Goal: Navigation & Orientation: Find specific page/section

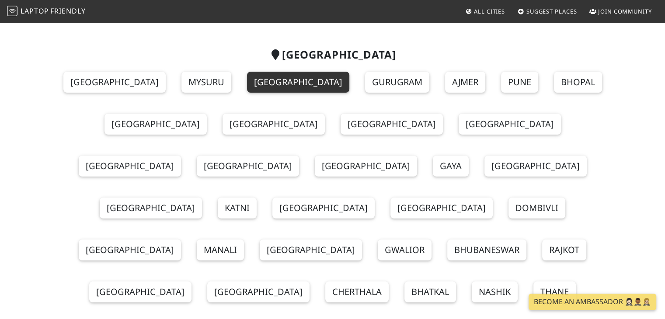
scroll to position [87, 0]
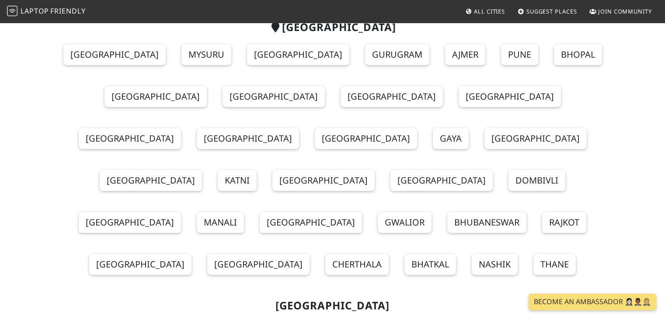
click at [550, 7] on span "Suggest Places" at bounding box center [552, 11] width 51 height 8
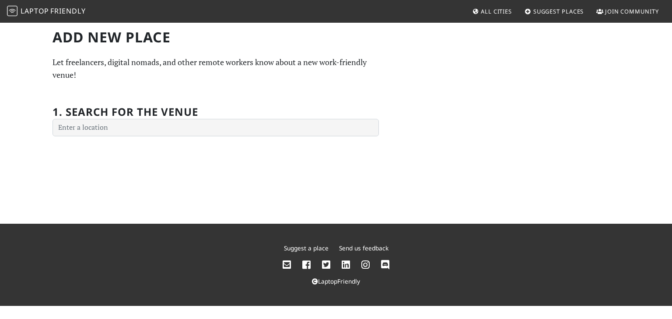
click at [623, 14] on span "Join Community" at bounding box center [632, 11] width 54 height 8
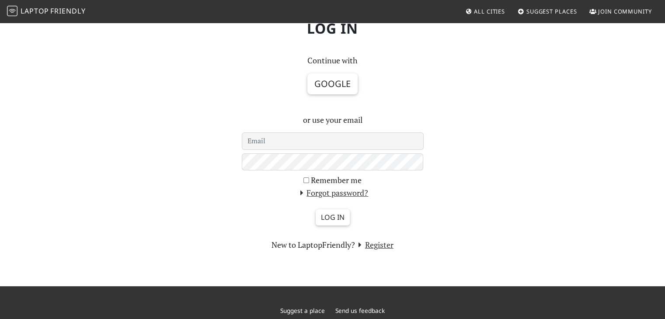
scroll to position [87, 0]
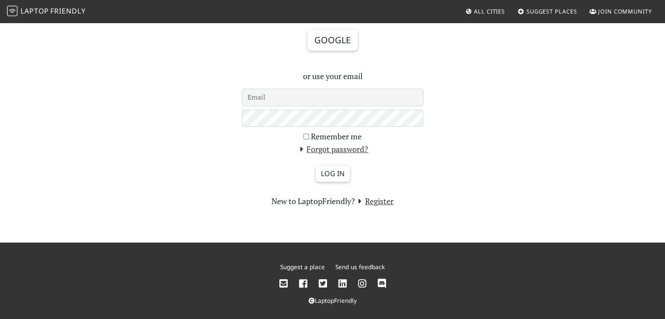
click at [544, 7] on span "Suggest Places" at bounding box center [552, 11] width 51 height 8
